Goal: Task Accomplishment & Management: Manage account settings

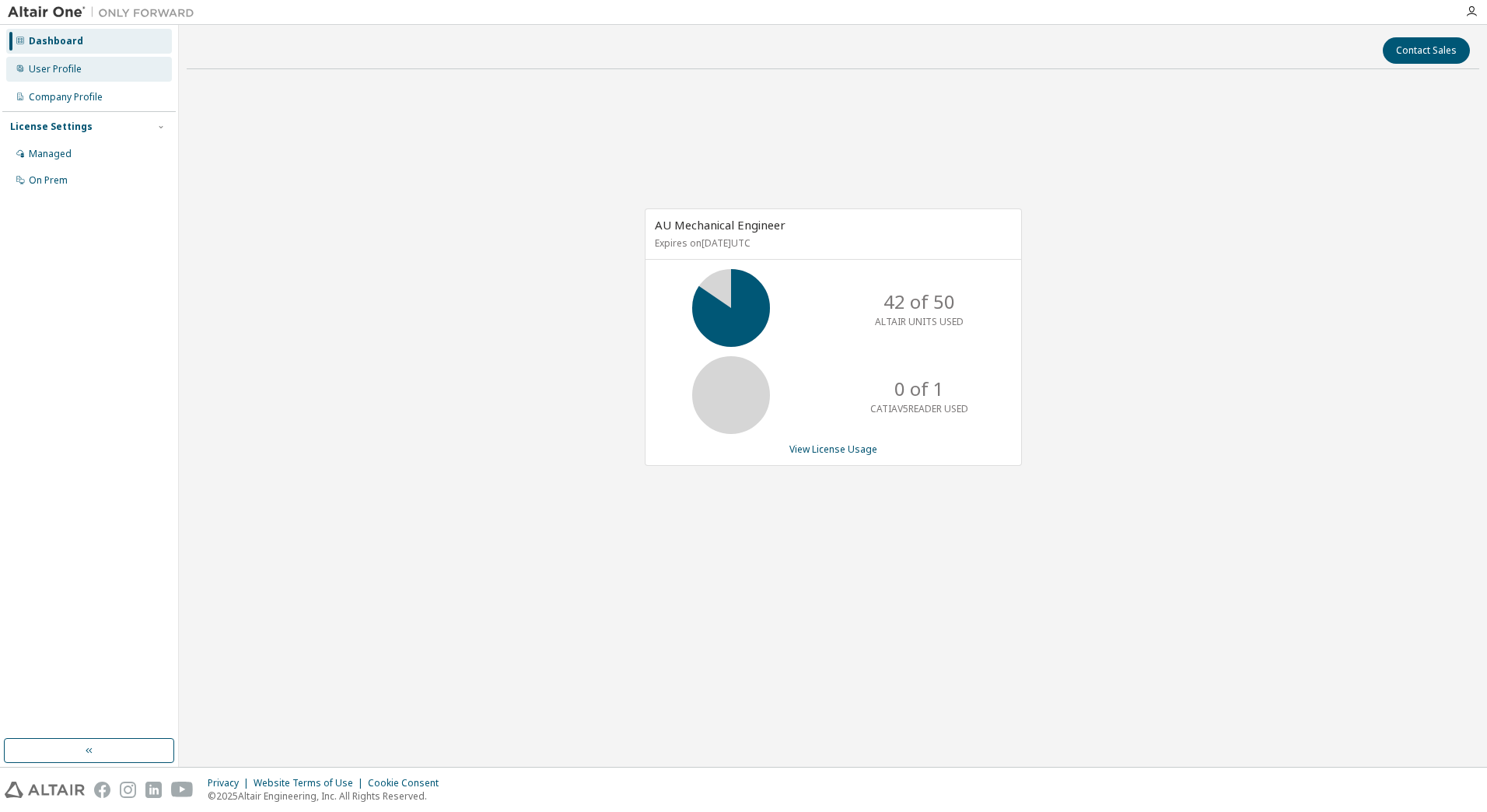
click at [58, 74] on div "User Profile" at bounding box center [55, 69] width 53 height 12
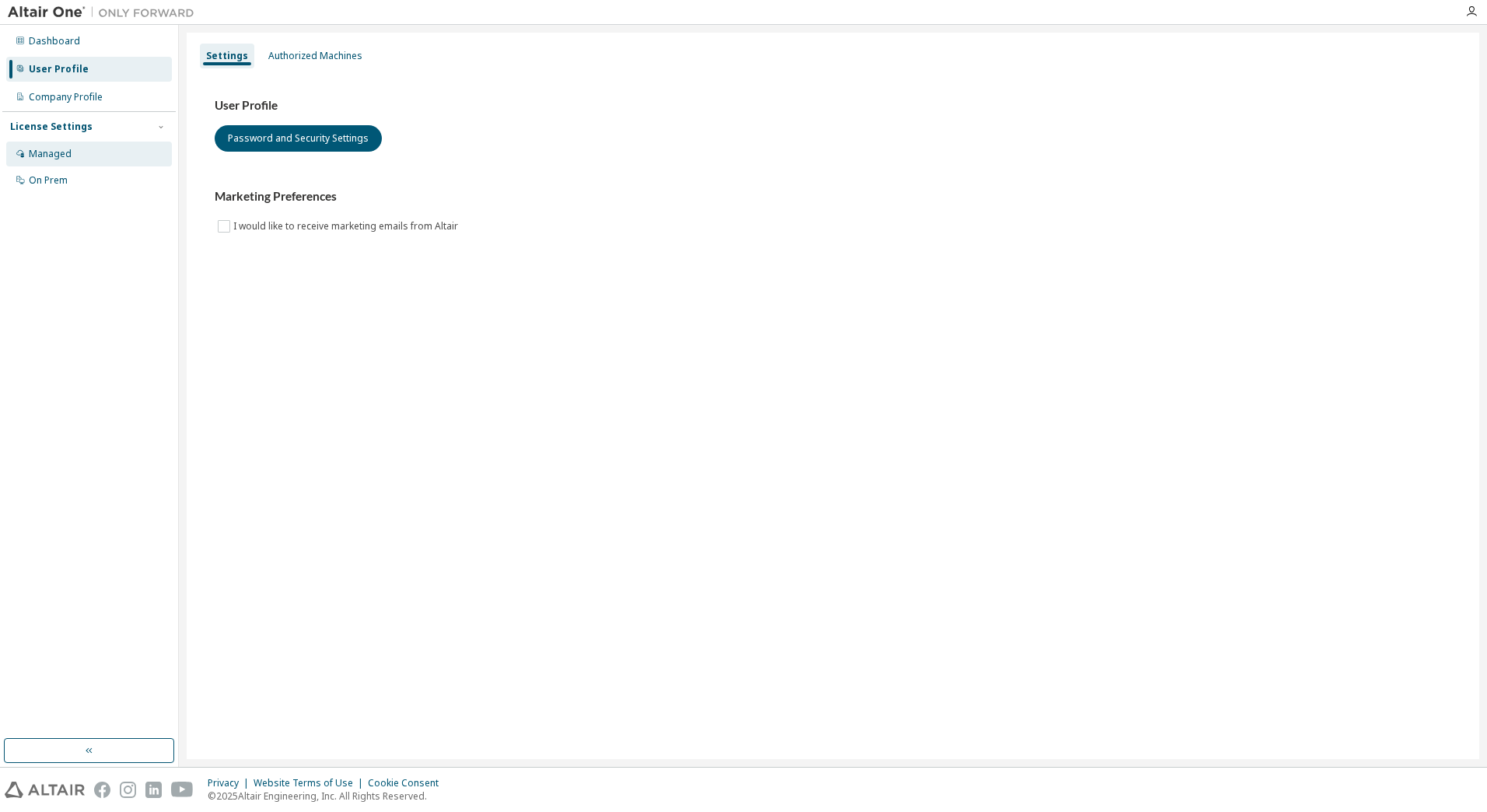
click at [80, 146] on div "Managed" at bounding box center [88, 154] width 165 height 25
click at [100, 106] on div "Company Profile" at bounding box center [88, 97] width 165 height 25
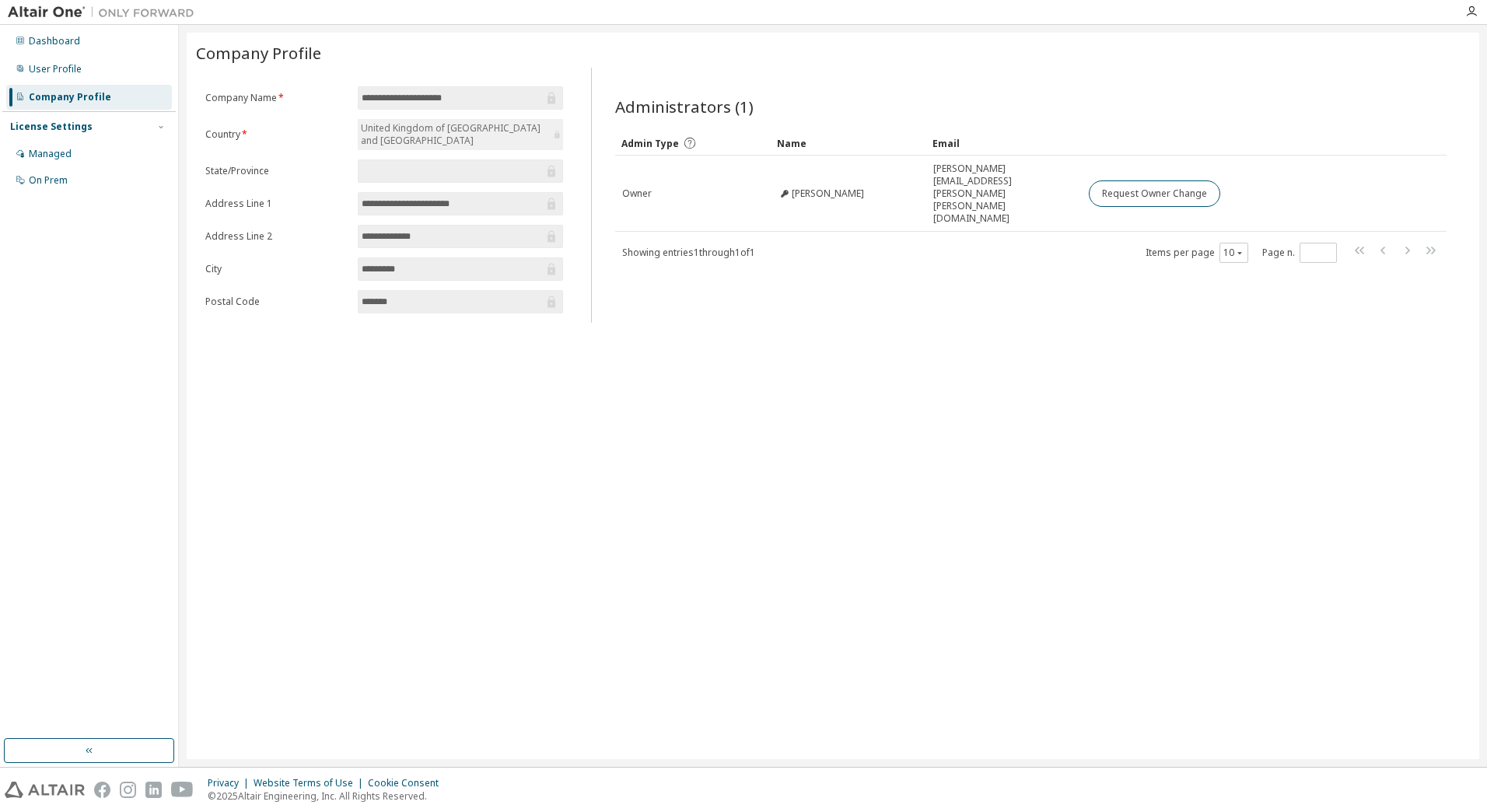
click at [82, 133] on div "License Settings" at bounding box center [52, 126] width 83 height 12
click at [76, 153] on div "Managed" at bounding box center [88, 154] width 165 height 25
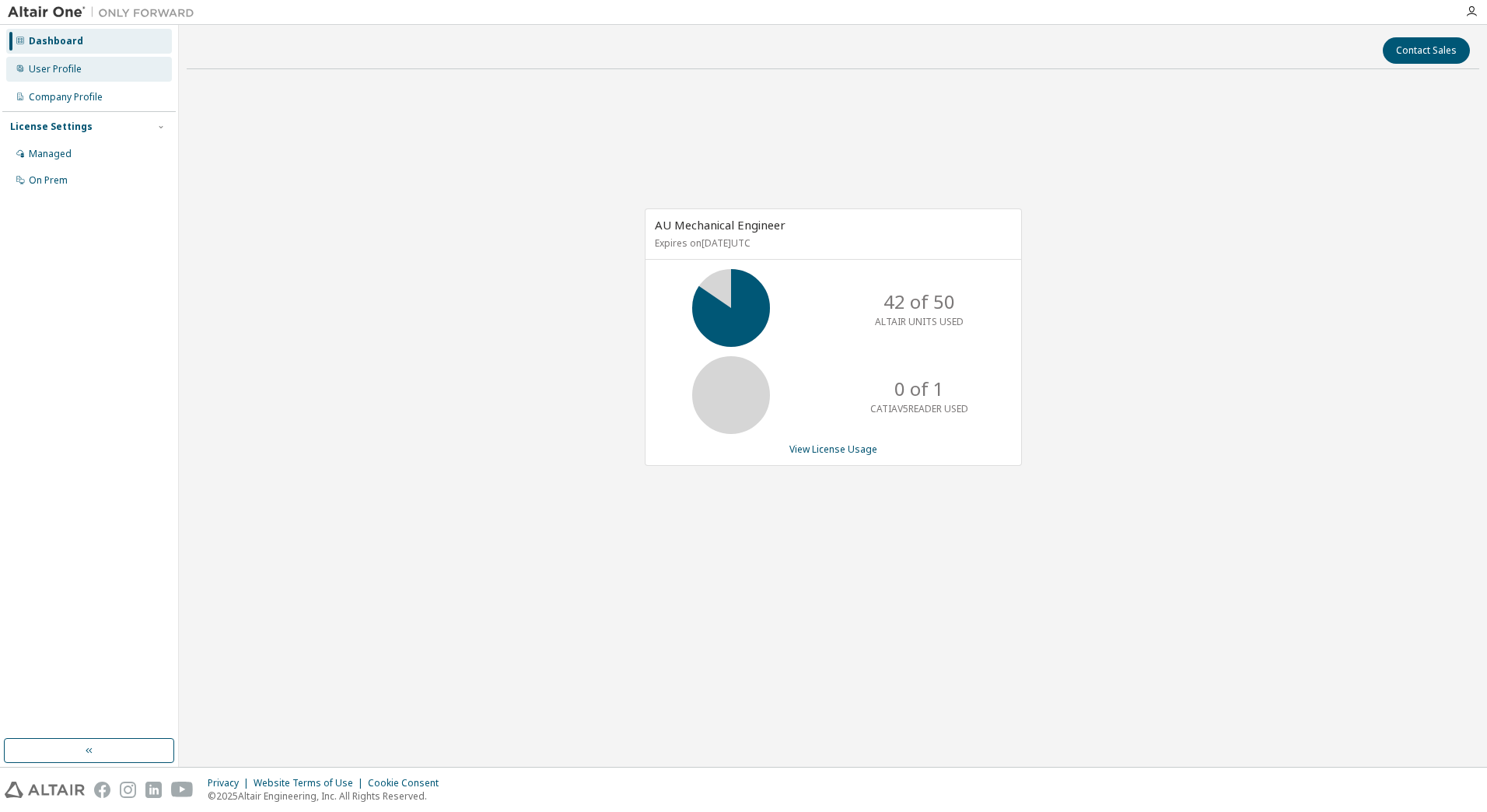
click at [87, 74] on div "User Profile" at bounding box center [88, 69] width 165 height 25
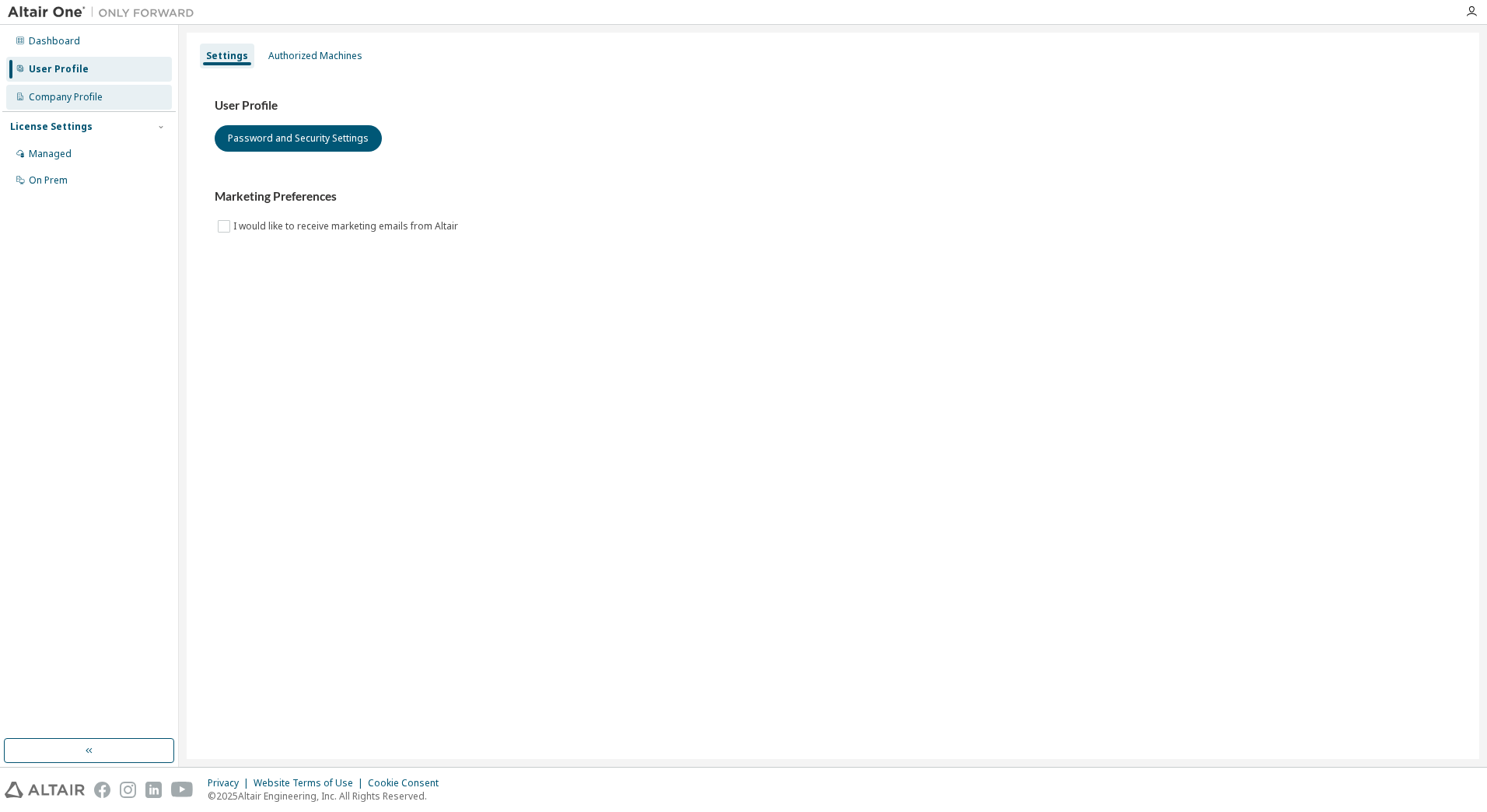
click at [98, 96] on div "Company Profile" at bounding box center [65, 97] width 74 height 12
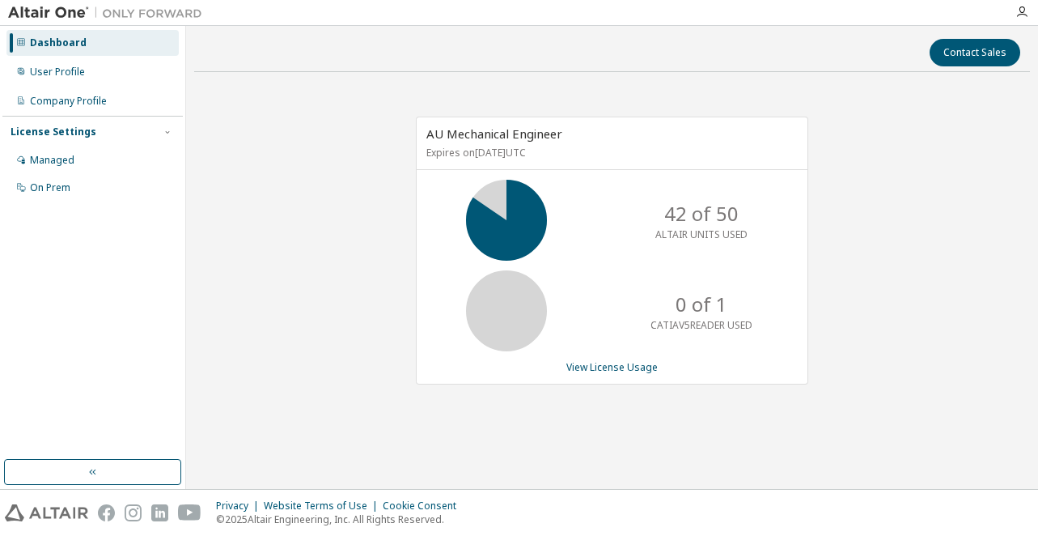
click at [35, 290] on div "Dashboard User Profile Company Profile License Settings Managed On Prem" at bounding box center [92, 242] width 180 height 429
click at [108, 77] on div "User Profile" at bounding box center [92, 72] width 172 height 26
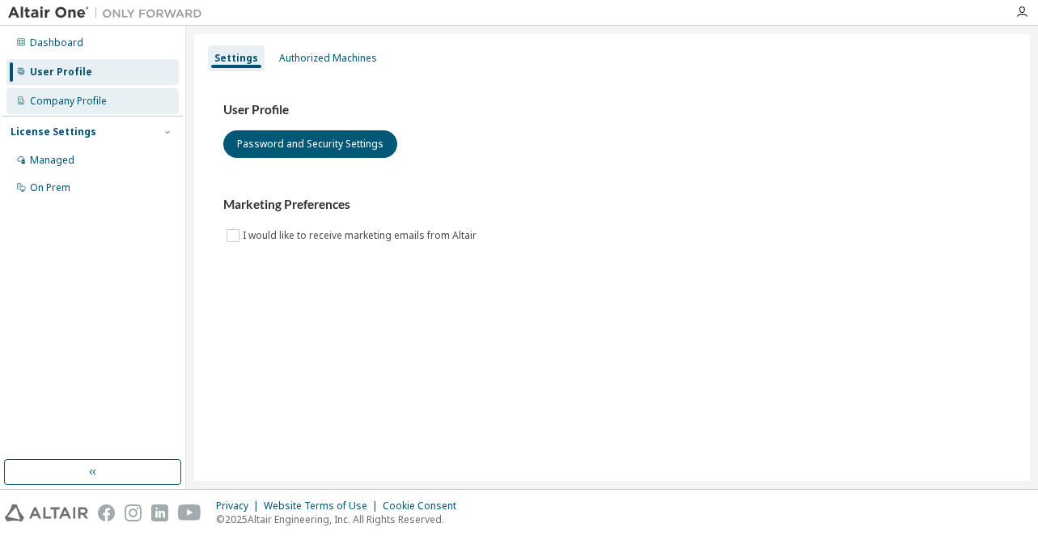
click at [74, 104] on div "Company Profile" at bounding box center [68, 101] width 77 height 13
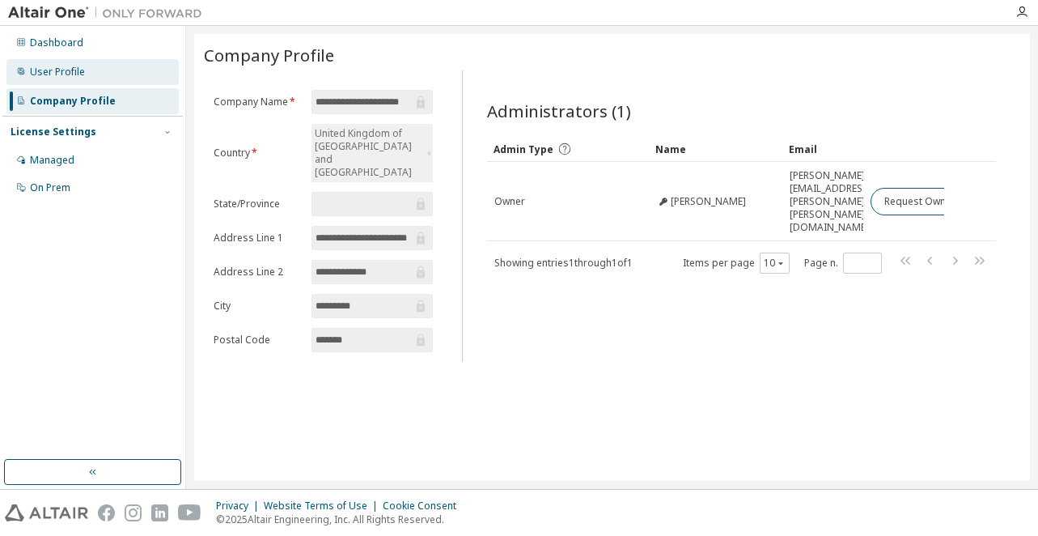
click at [70, 66] on div "User Profile" at bounding box center [57, 72] width 55 height 13
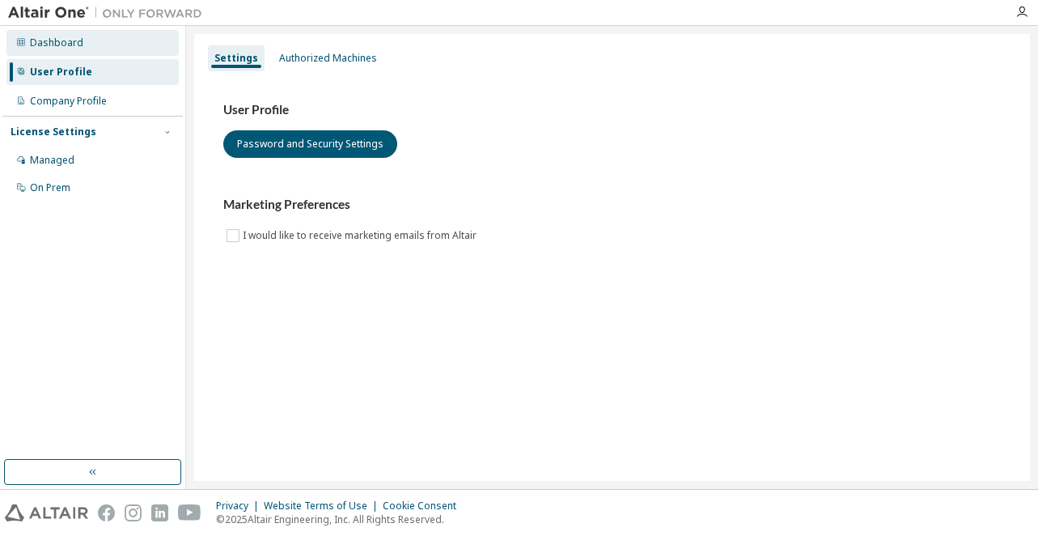
click at [62, 45] on div "Dashboard" at bounding box center [56, 42] width 53 height 13
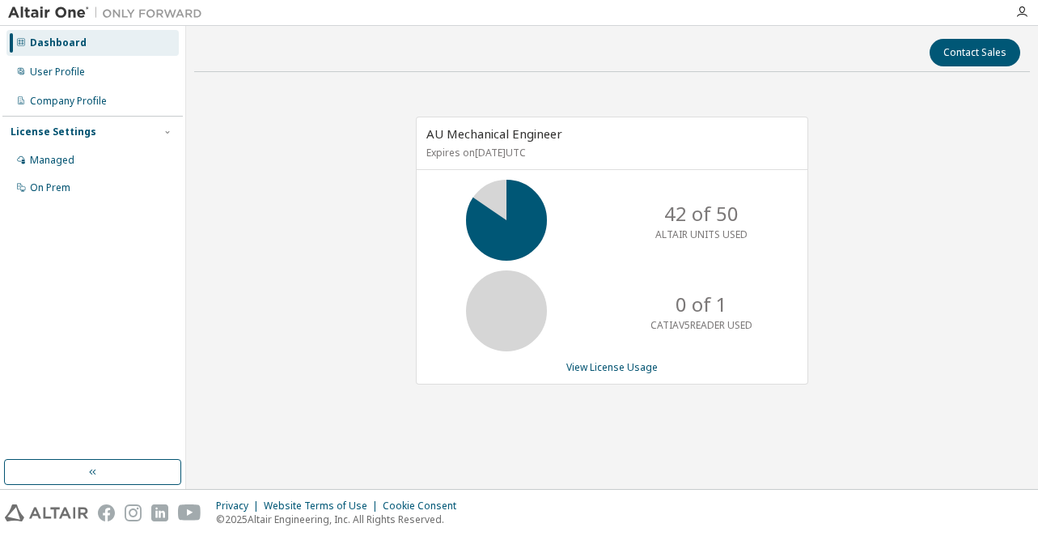
click at [683, 216] on p "42 of 50" at bounding box center [701, 214] width 74 height 28
click at [625, 373] on link "View License Usage" at bounding box center [611, 367] width 91 height 14
